Goal: Navigation & Orientation: Find specific page/section

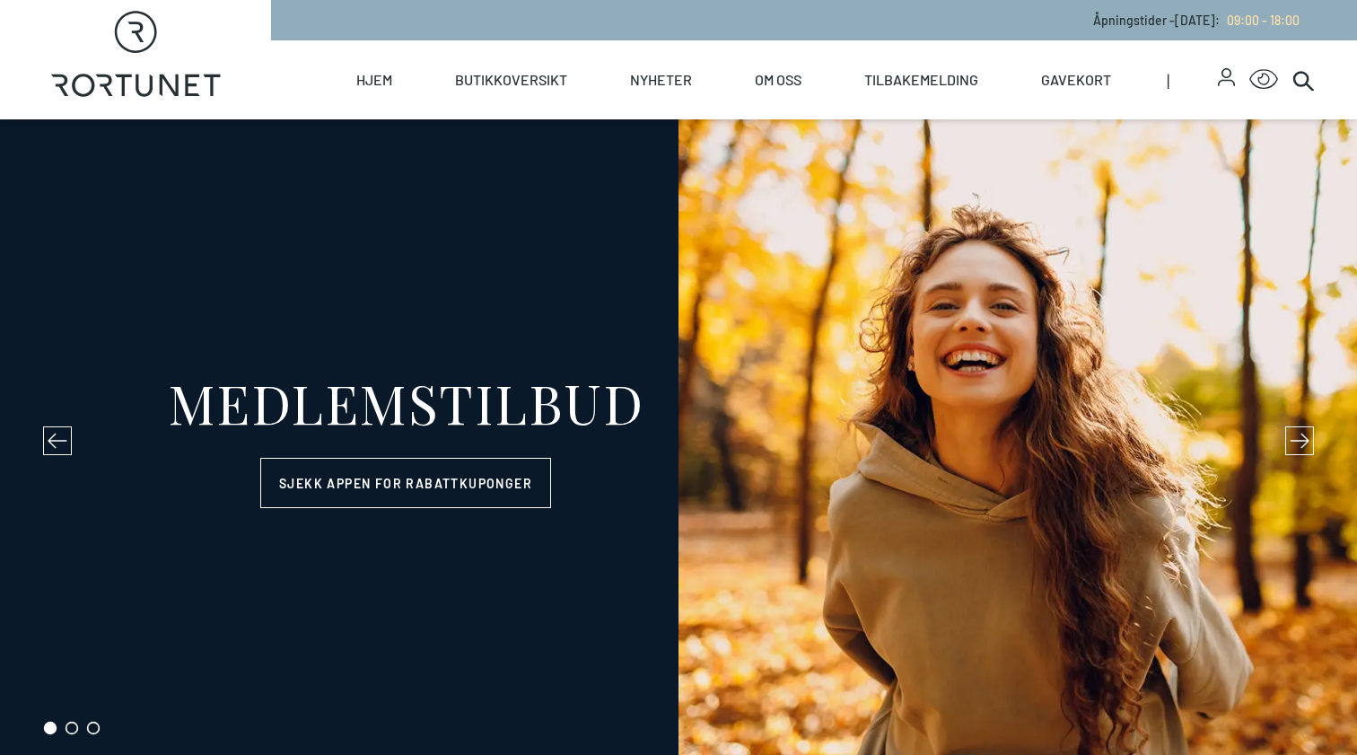
select select "NO"
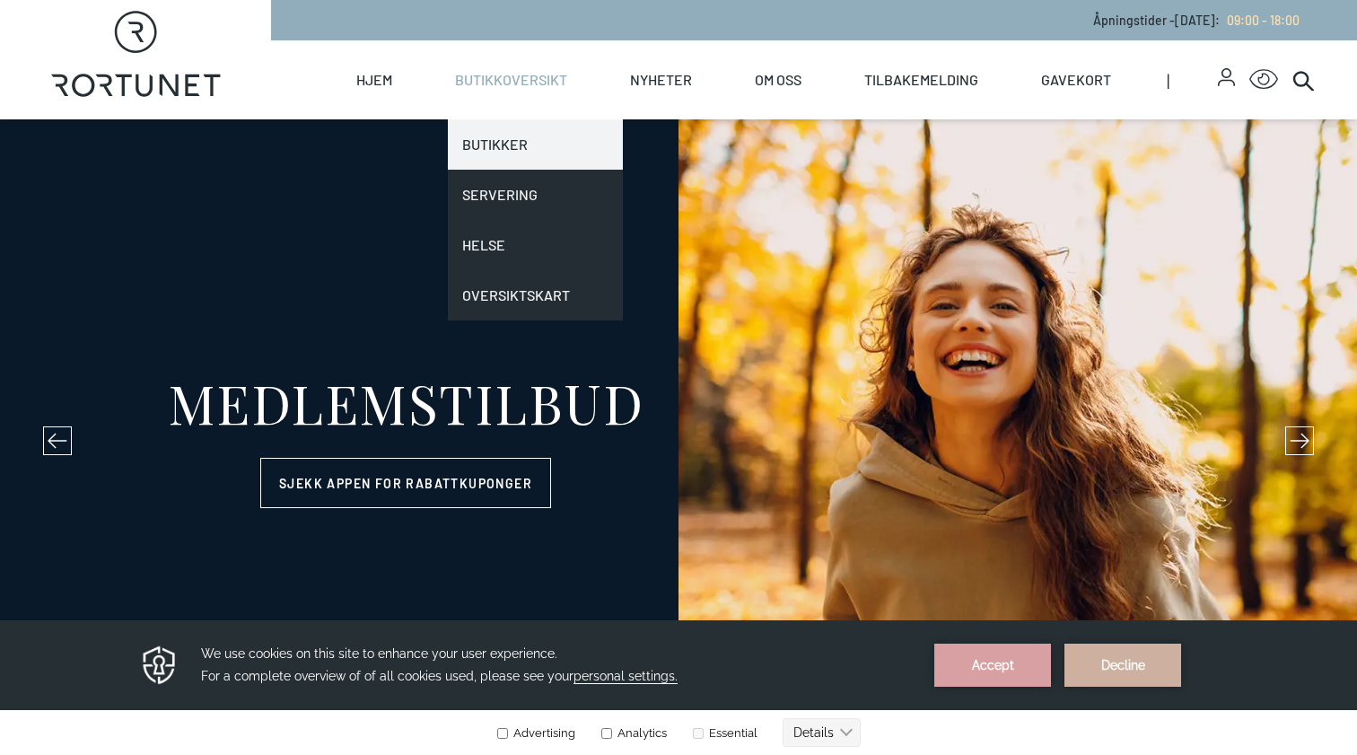
click at [506, 139] on link "Butikker" at bounding box center [535, 144] width 175 height 50
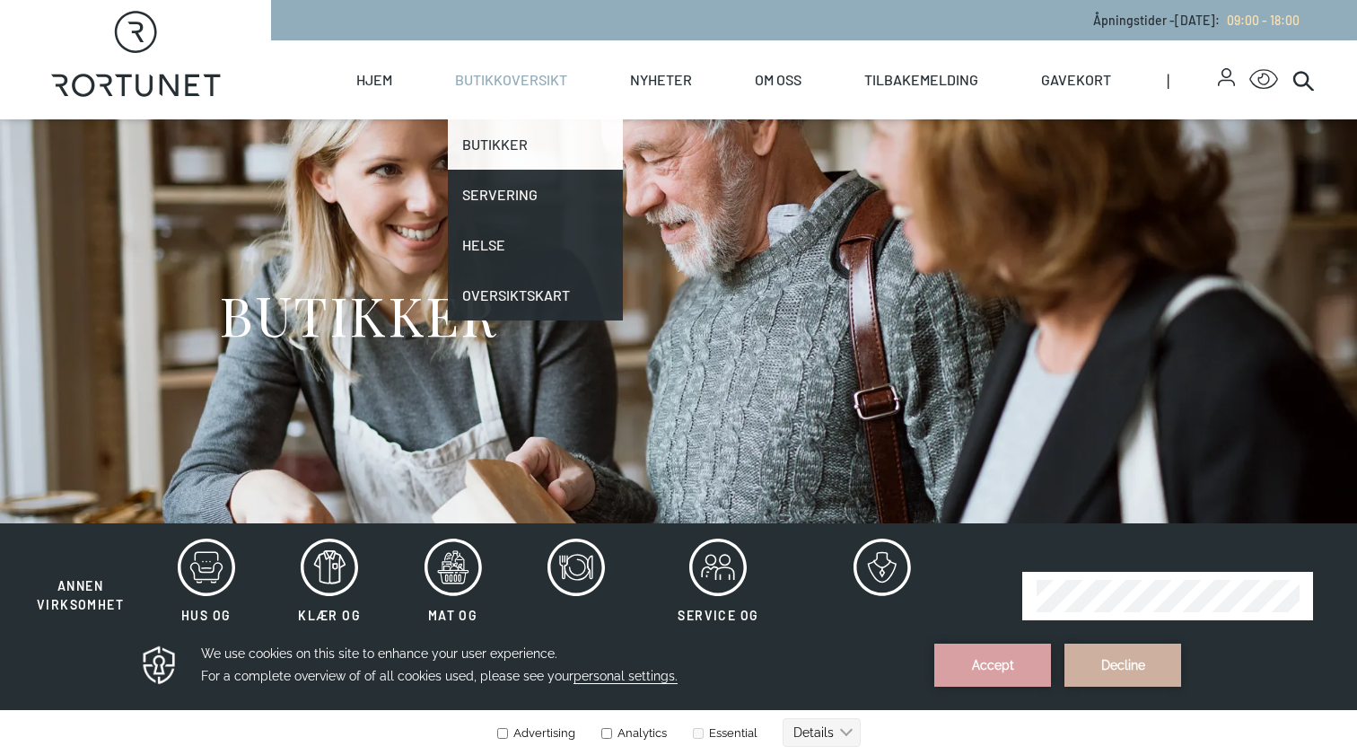
click at [493, 142] on link "Butikker" at bounding box center [535, 144] width 175 height 50
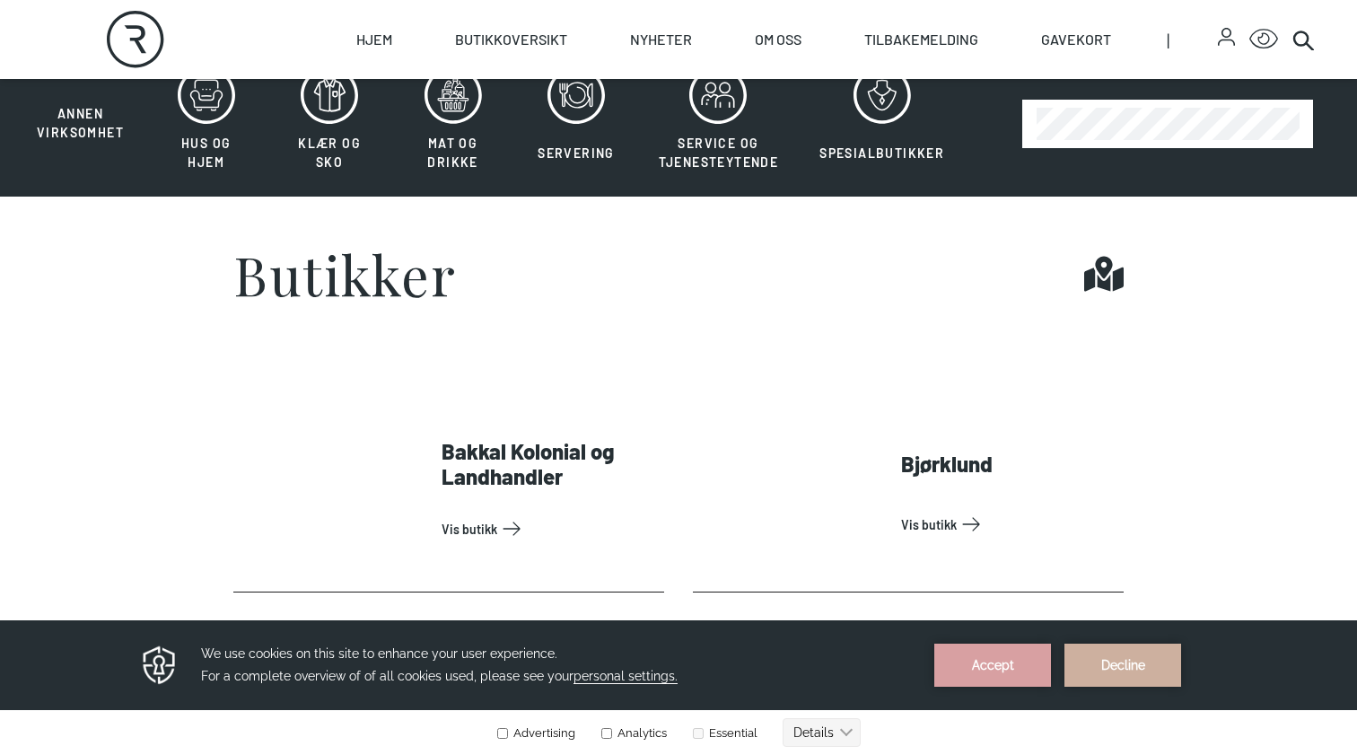
scroll to position [469, 0]
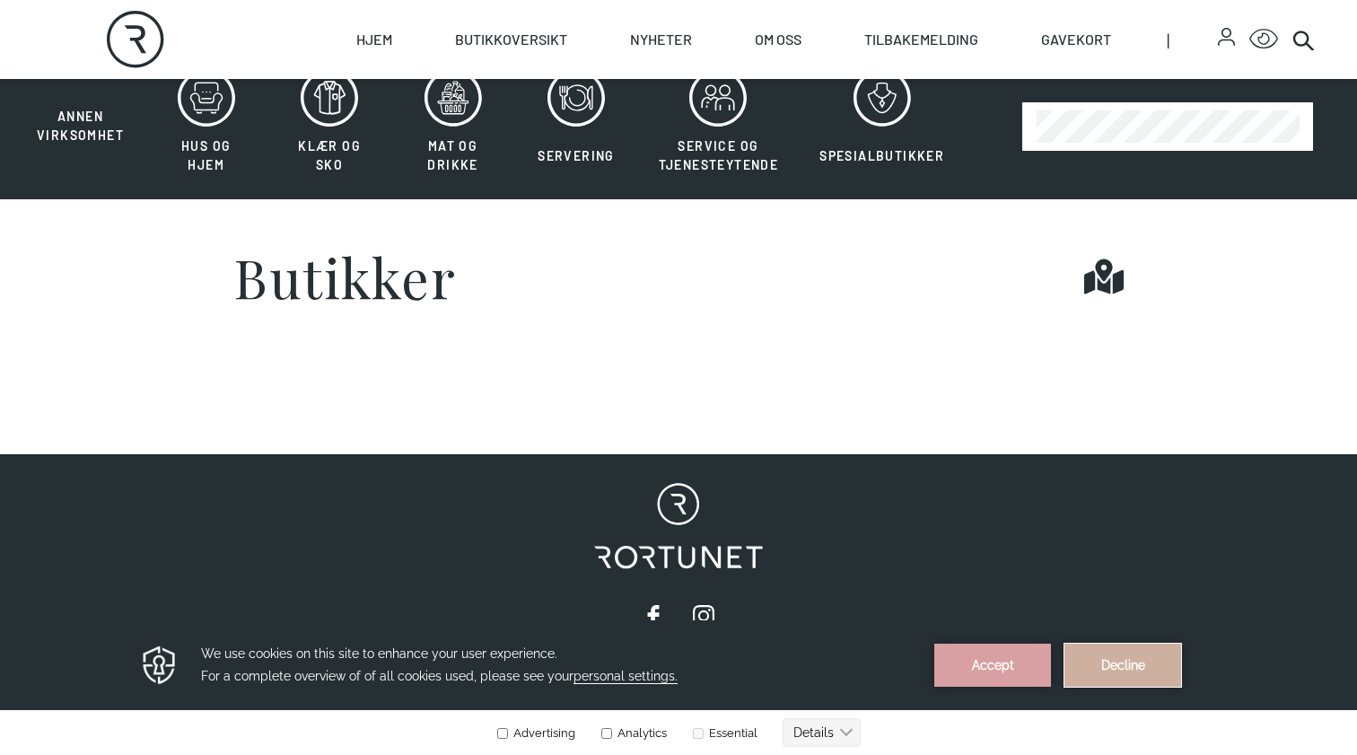
click at [1106, 665] on button "Decline" at bounding box center [1123, 665] width 117 height 43
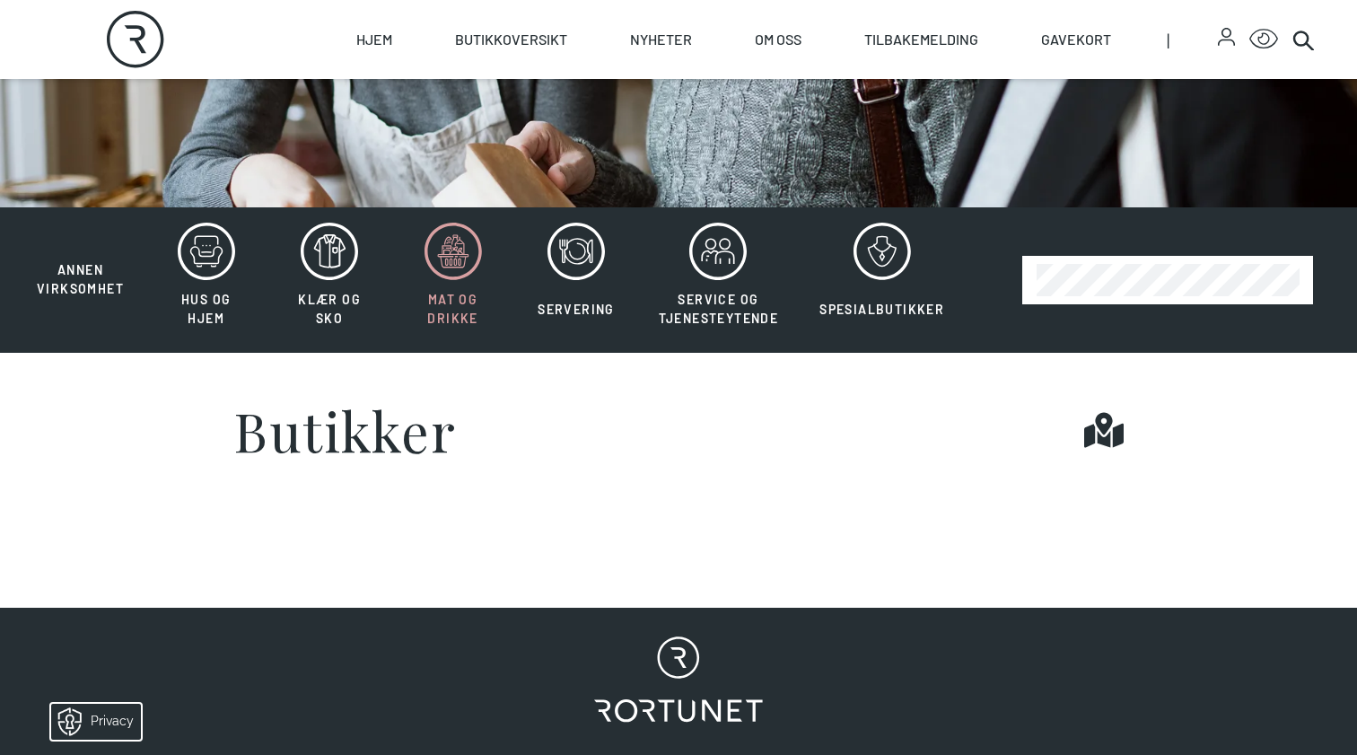
scroll to position [318, 0]
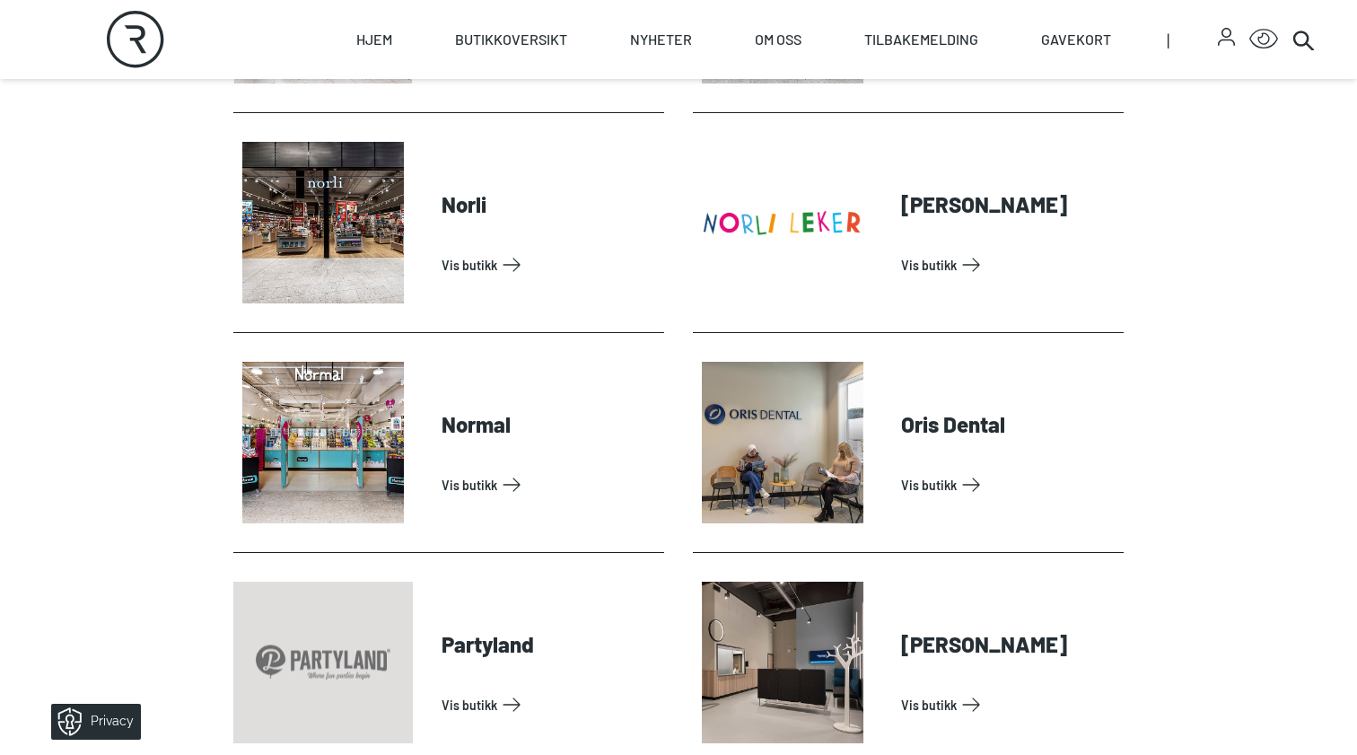
scroll to position [3594, 0]
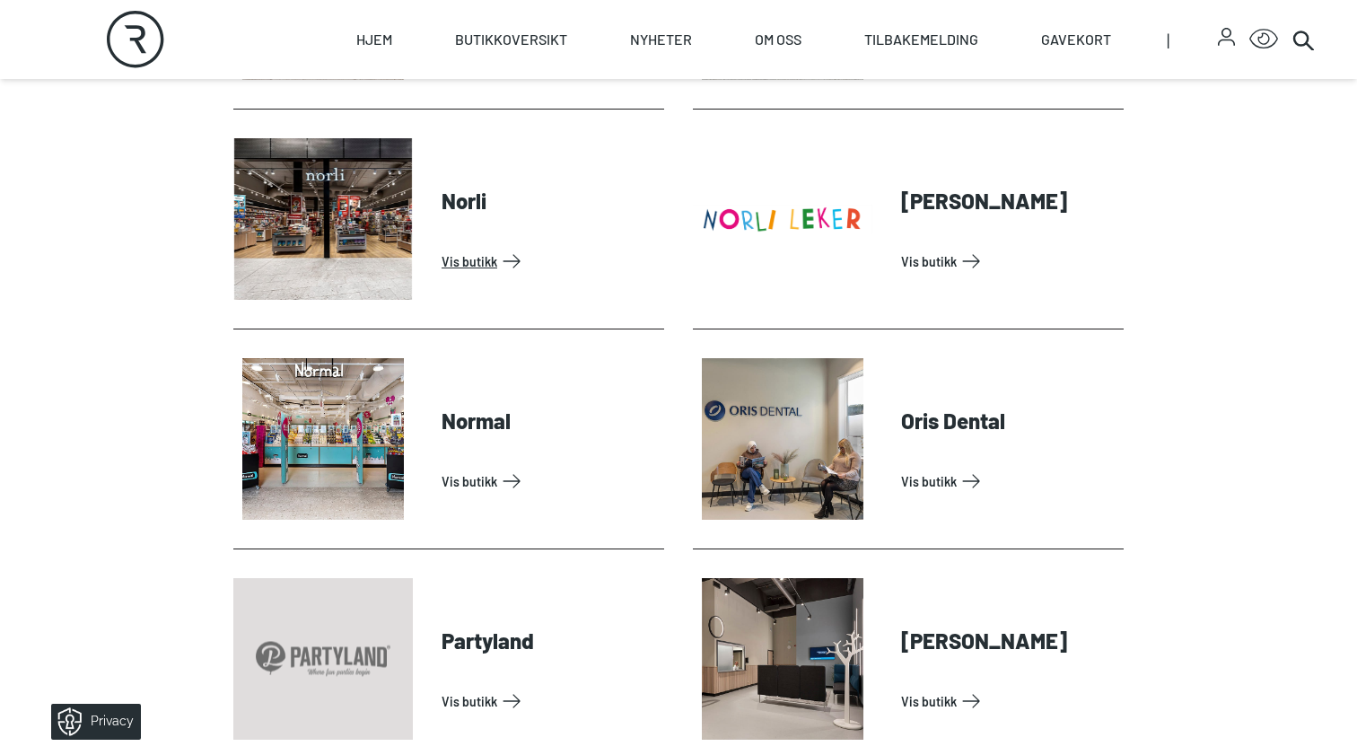
click at [447, 267] on link "Vis butikk" at bounding box center [549, 261] width 215 height 29
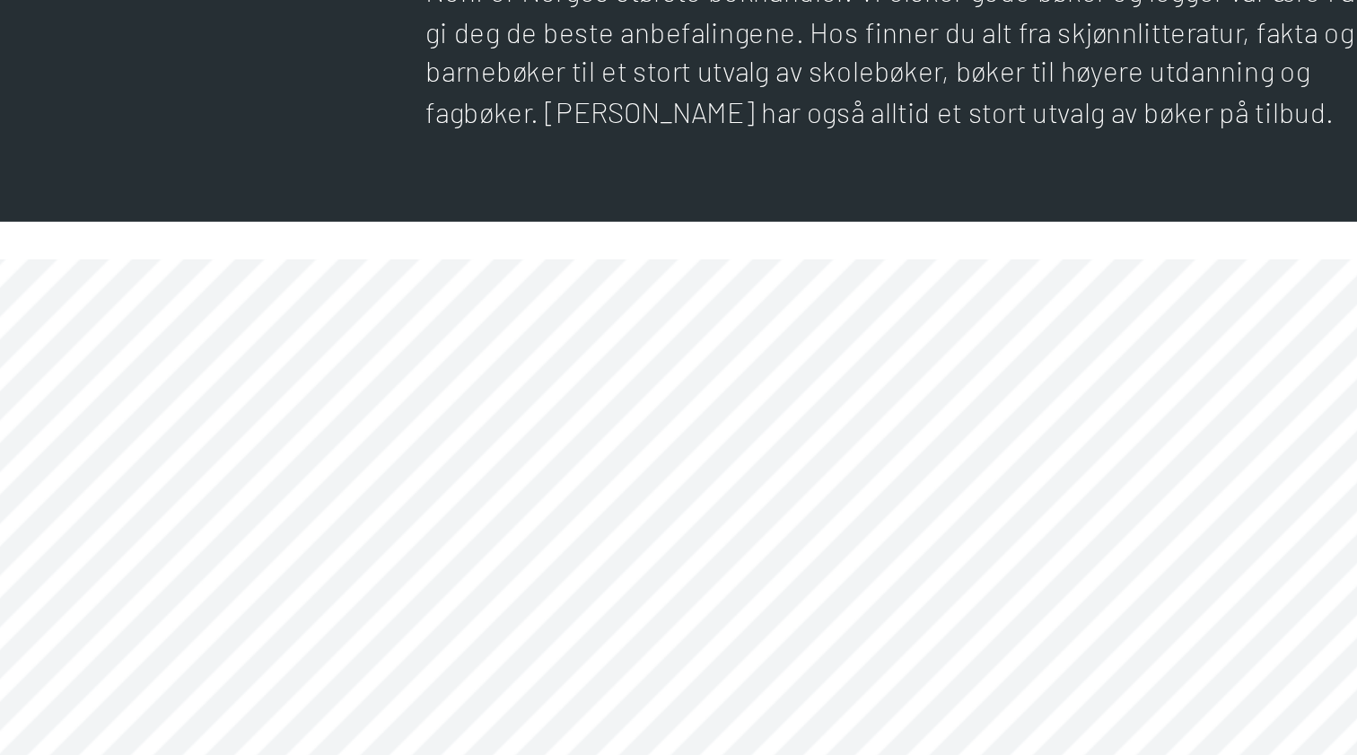
scroll to position [770, 0]
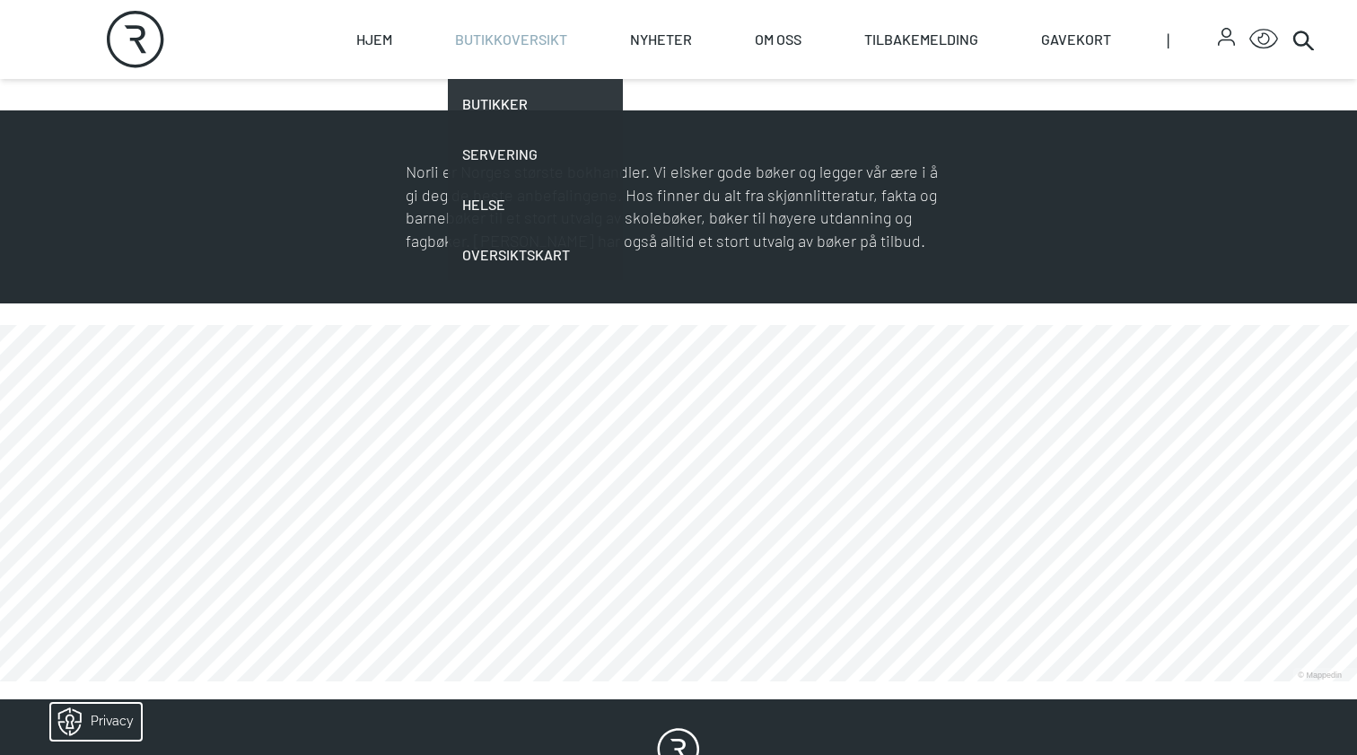
click at [501, 36] on link "Butikkoversikt" at bounding box center [511, 39] width 112 height 79
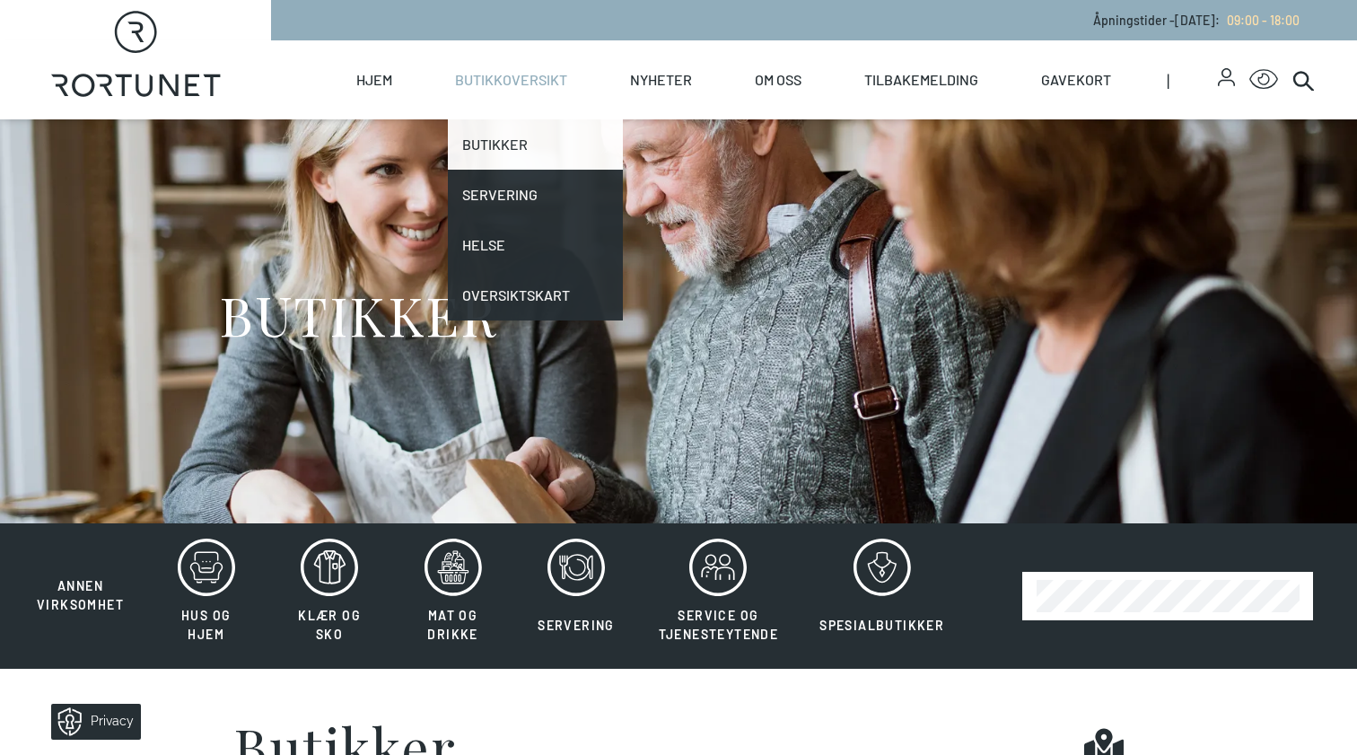
click at [497, 151] on link "Butikker" at bounding box center [535, 144] width 175 height 50
